Goal: Check status

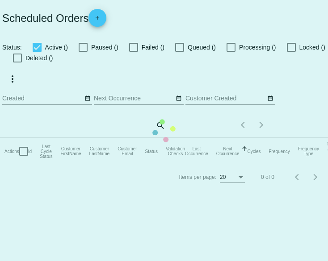
checkbox input "false"
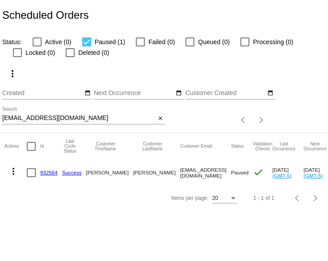
click at [91, 46] on div at bounding box center [86, 42] width 9 height 9
click at [87, 46] on input "Paused (1)" at bounding box center [86, 46] width 0 height 0
checkbox input "false"
click at [162, 122] on mat-icon "close" at bounding box center [160, 118] width 6 height 7
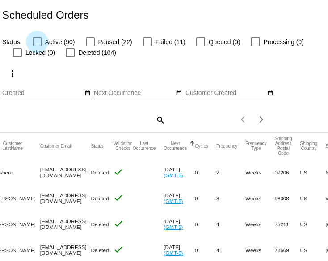
click at [44, 43] on label "Active (90)" at bounding box center [54, 42] width 42 height 11
click at [37, 46] on input "Active (90)" at bounding box center [37, 46] width 0 height 0
checkbox input "true"
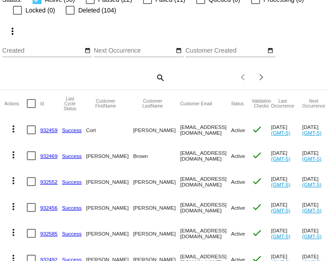
click at [51, 133] on link "932459" at bounding box center [48, 130] width 17 height 6
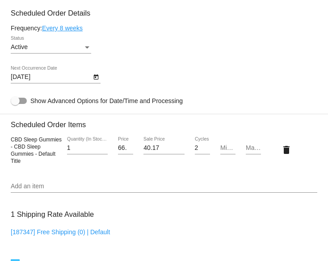
scroll to position [601, 0]
